Goal: Navigation & Orientation: Understand site structure

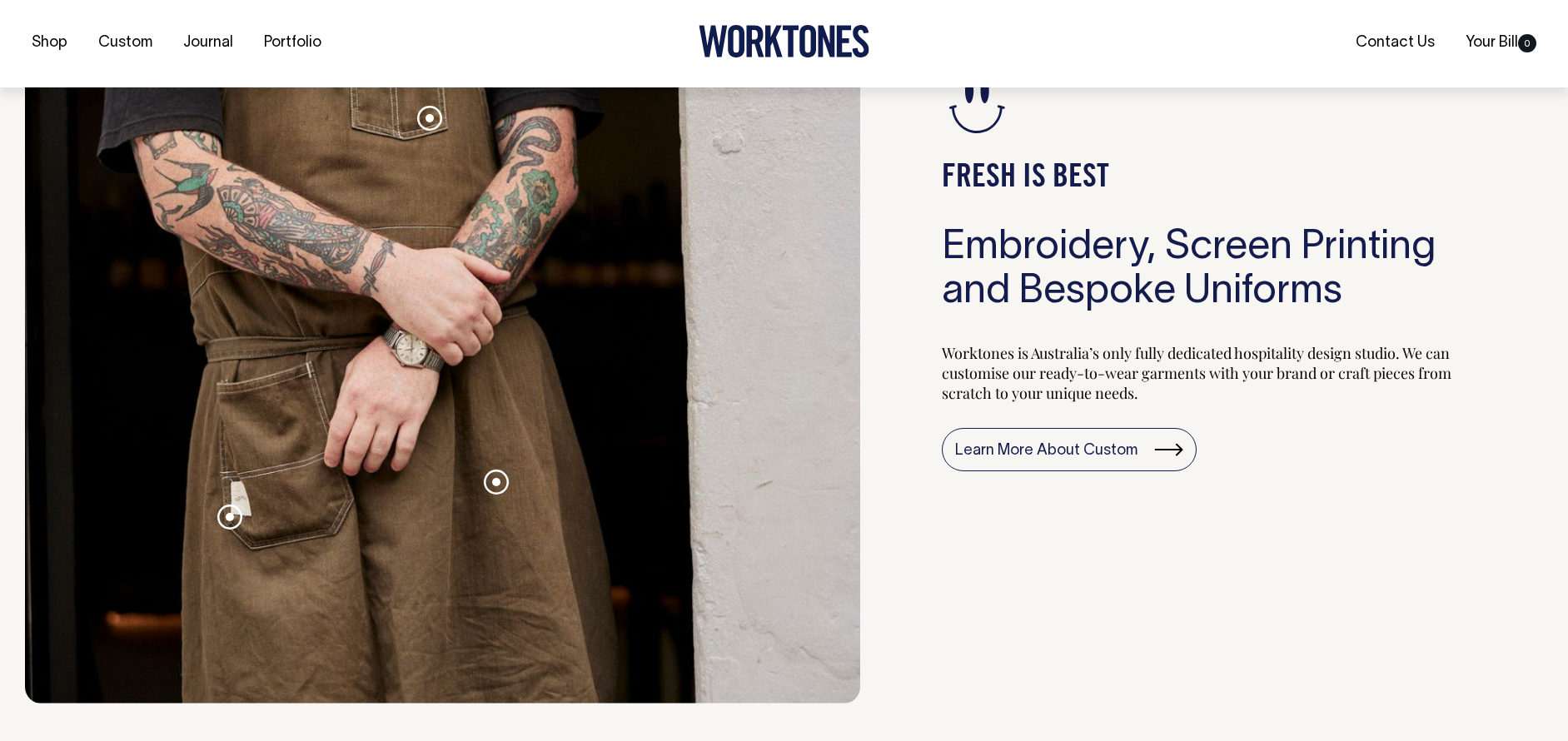
scroll to position [1802, 0]
click at [496, 482] on span at bounding box center [496, 481] width 8 height 8
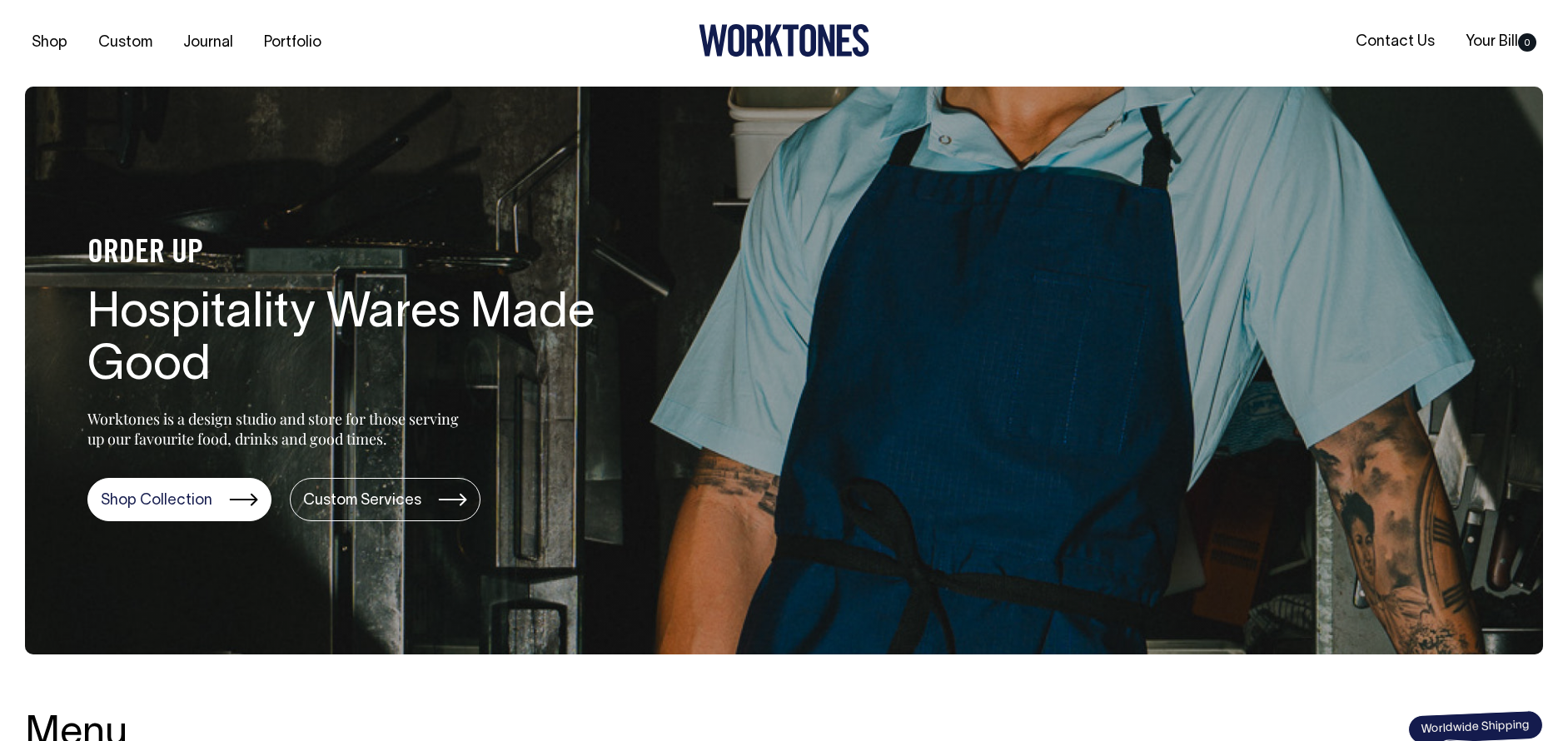
scroll to position [0, 0]
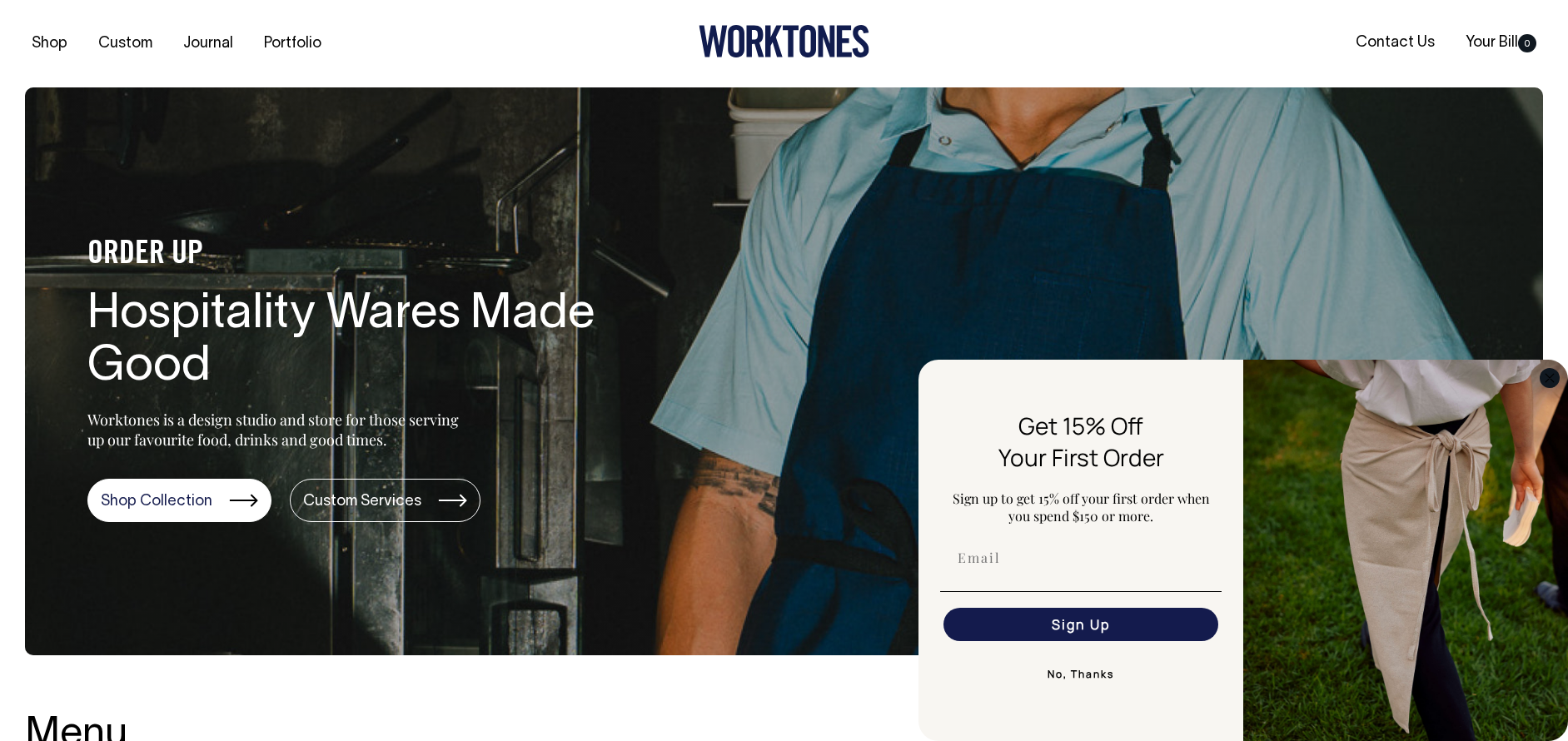
click at [1548, 373] on circle "Close dialog" at bounding box center [1550, 377] width 19 height 19
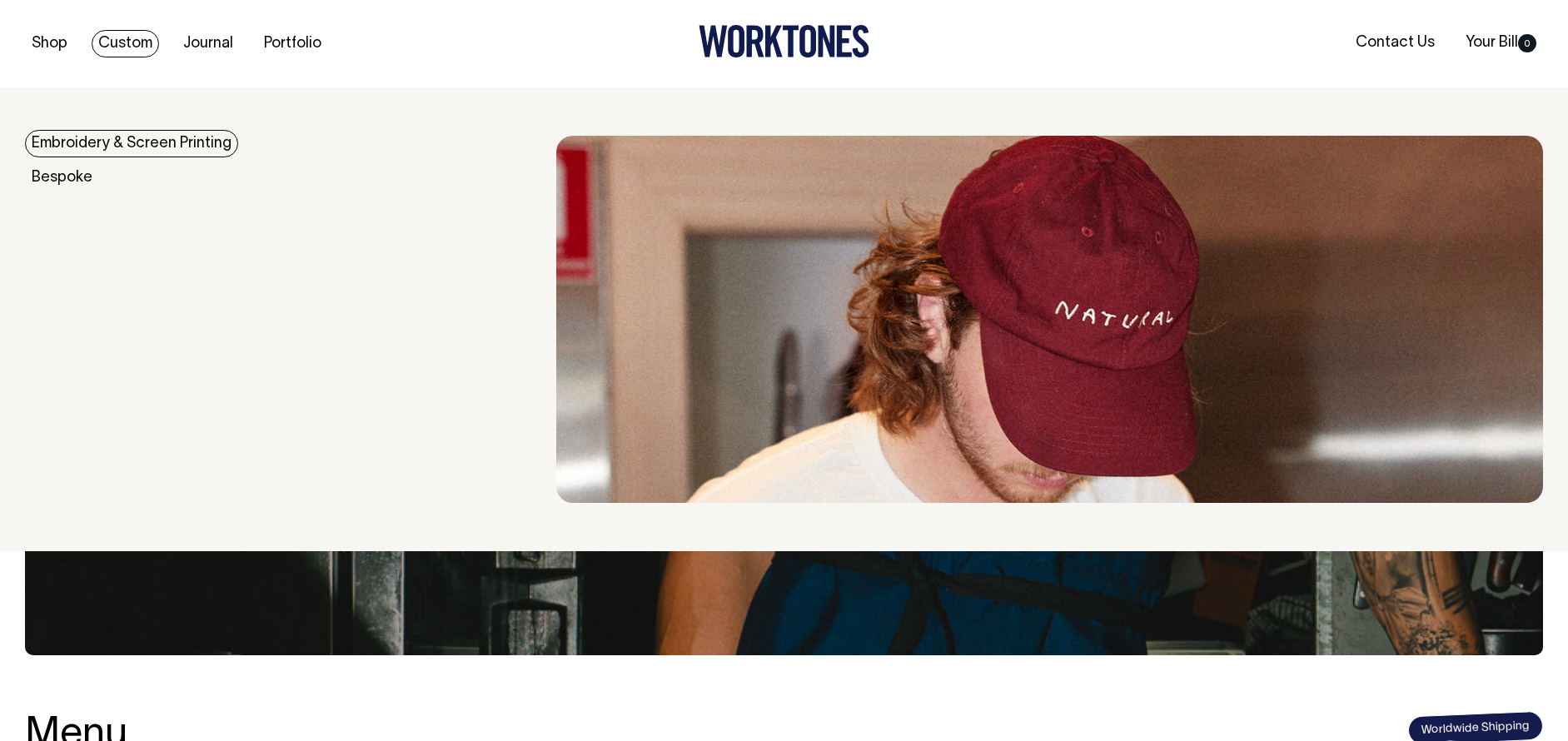
click at [136, 46] on link "Custom" at bounding box center [126, 44] width 67 height 27
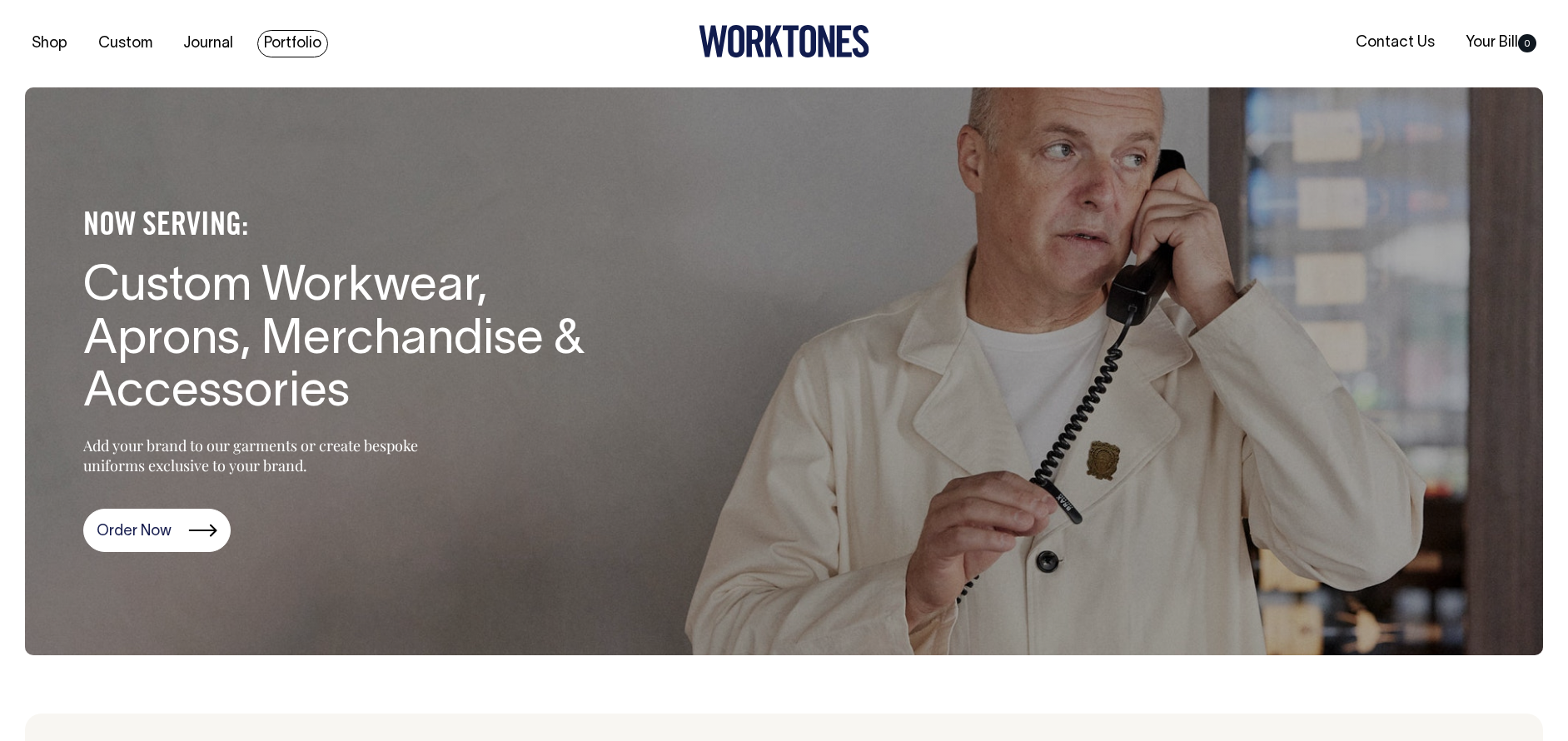
click at [281, 40] on link "Portfolio" at bounding box center [293, 44] width 71 height 27
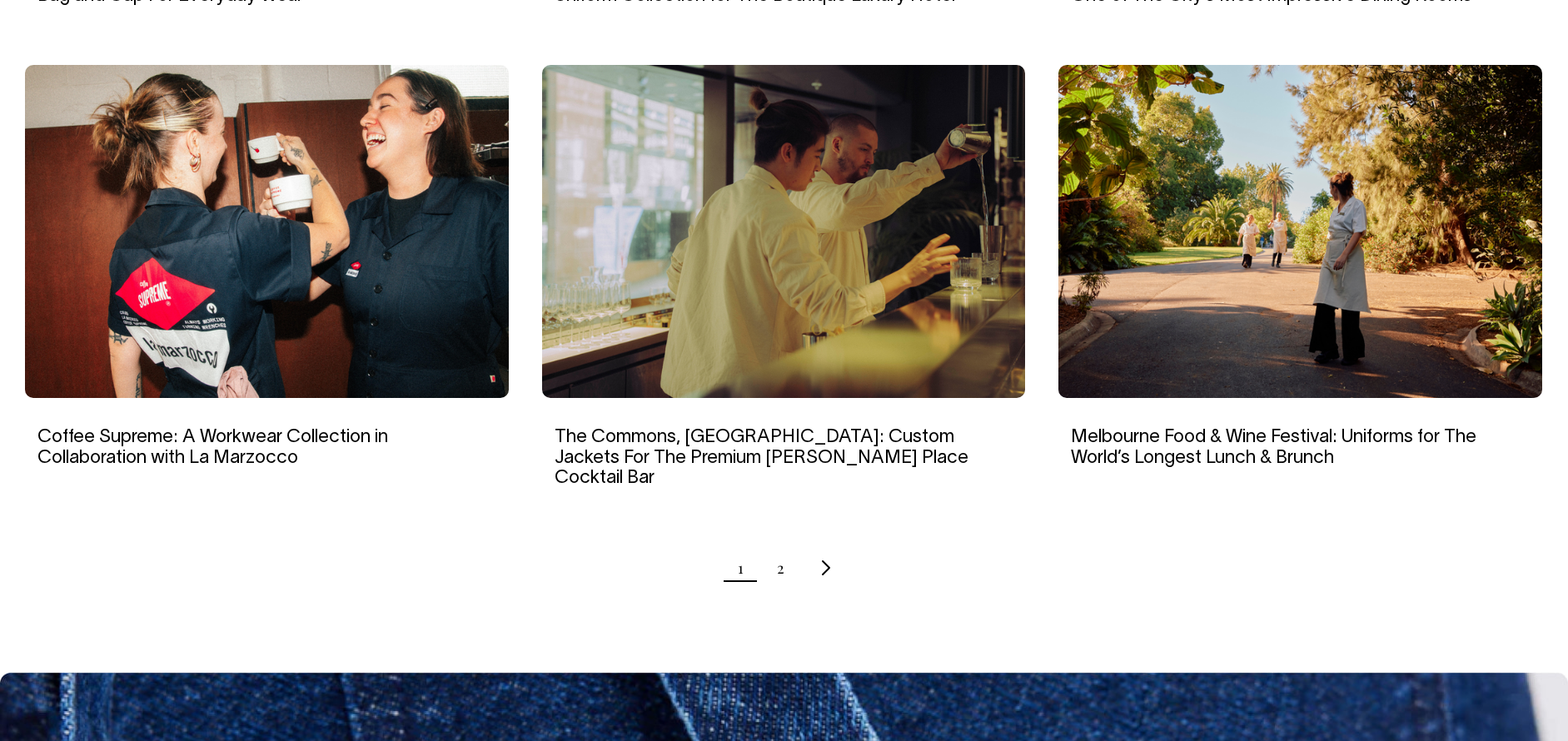
scroll to position [1564, 0]
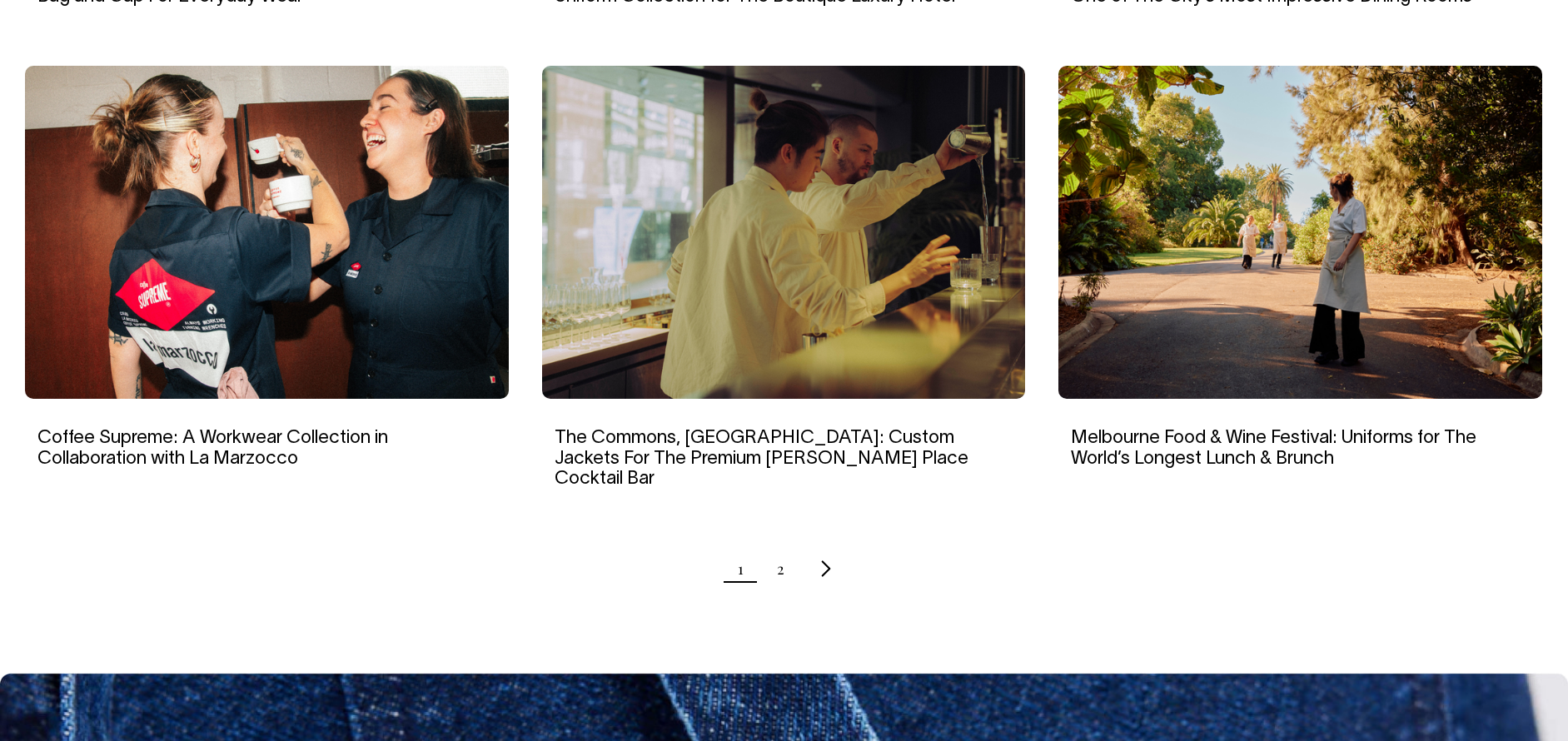
click at [822, 560] on icon "Next page" at bounding box center [826, 568] width 11 height 17
